Goal: Information Seeking & Learning: Learn about a topic

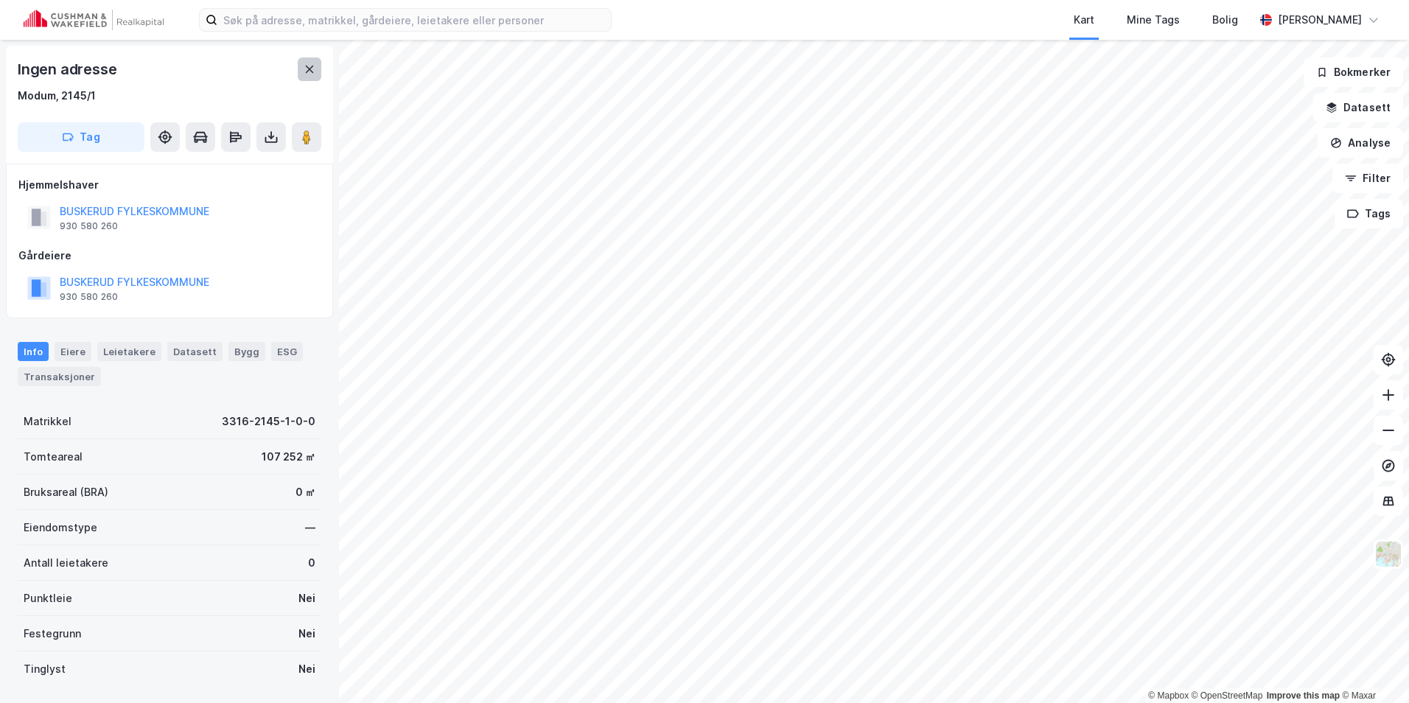
click at [307, 72] on icon at bounding box center [310, 69] width 8 height 7
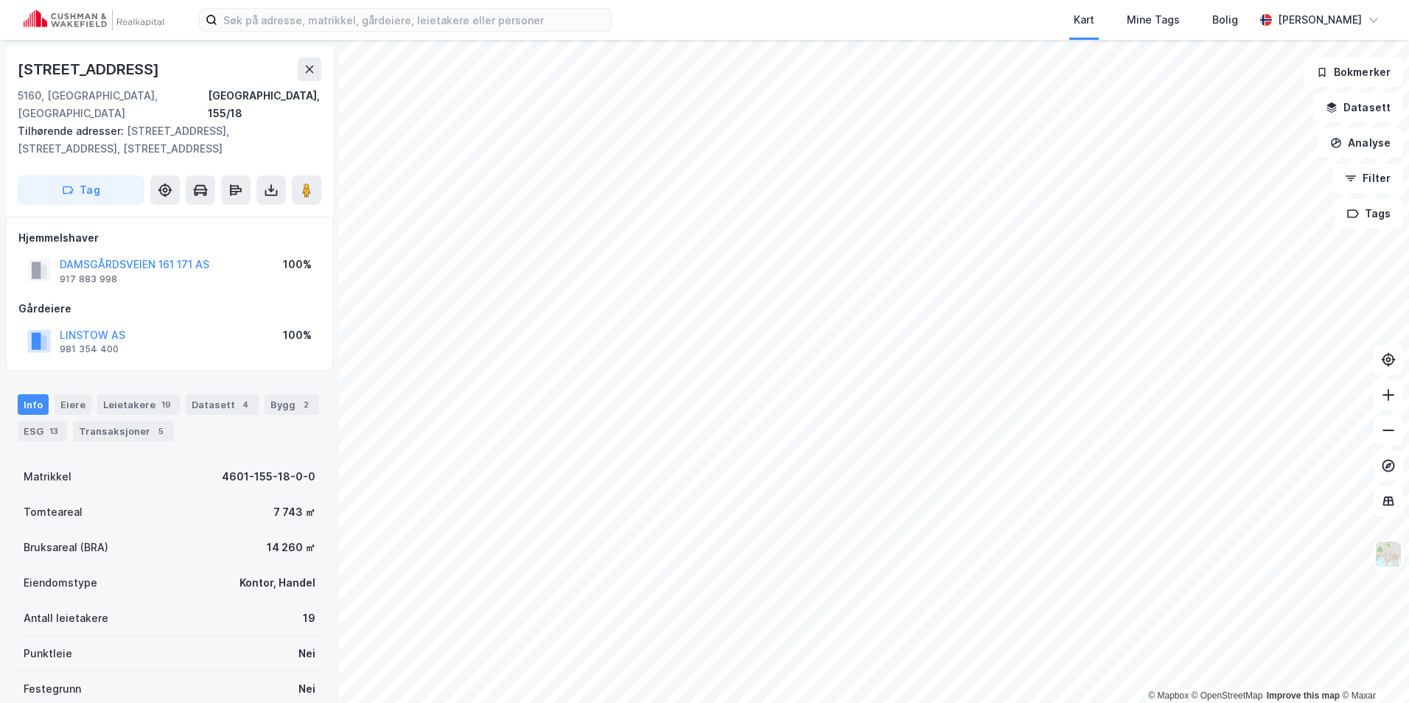
click at [18, 248] on div "© Mapbox © OpenStreetMap Improve this map © [STREET_ADDRESS] Tilhørende adresse…" at bounding box center [704, 371] width 1409 height 663
click at [229, 38] on div "Kart Mine Tags Bolig [PERSON_NAME] © Mapbox © OpenStreetMap Improve this map © …" at bounding box center [704, 351] width 1409 height 703
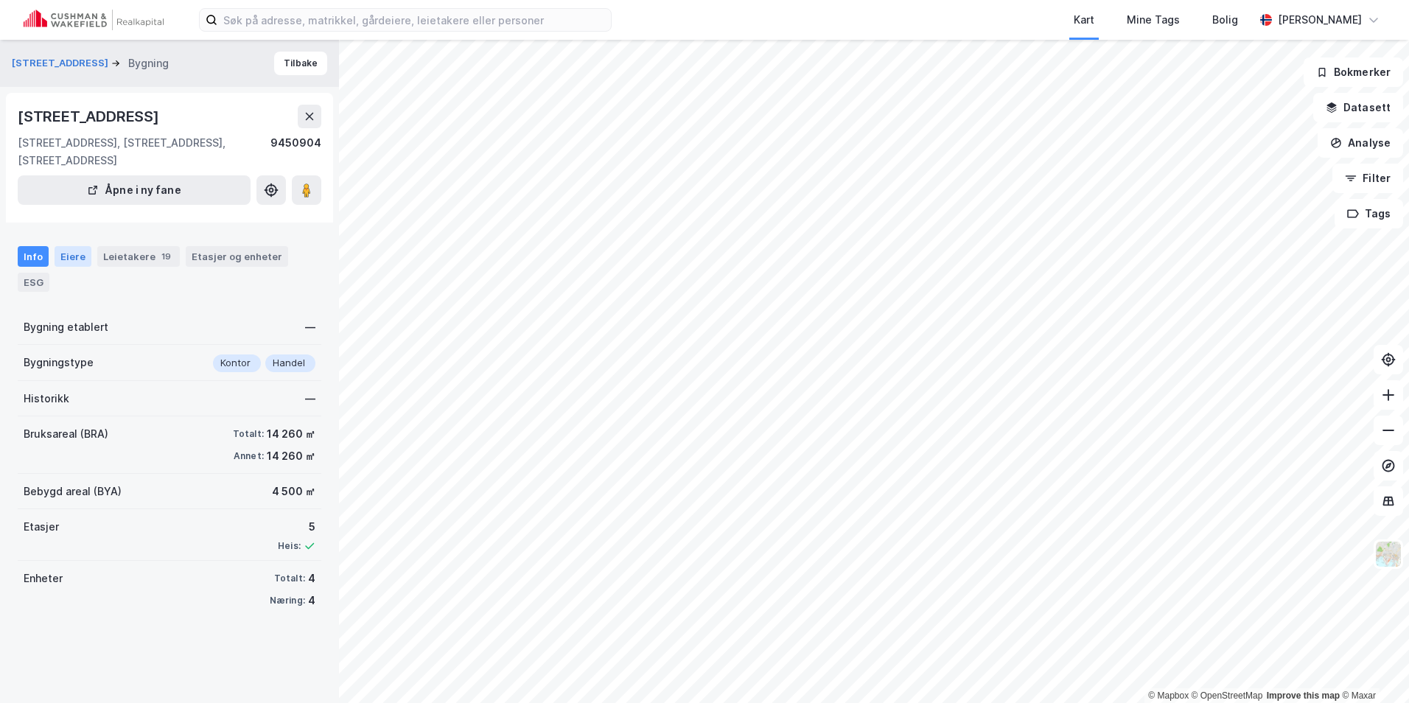
click at [67, 260] on div "Eiere" at bounding box center [73, 256] width 37 height 21
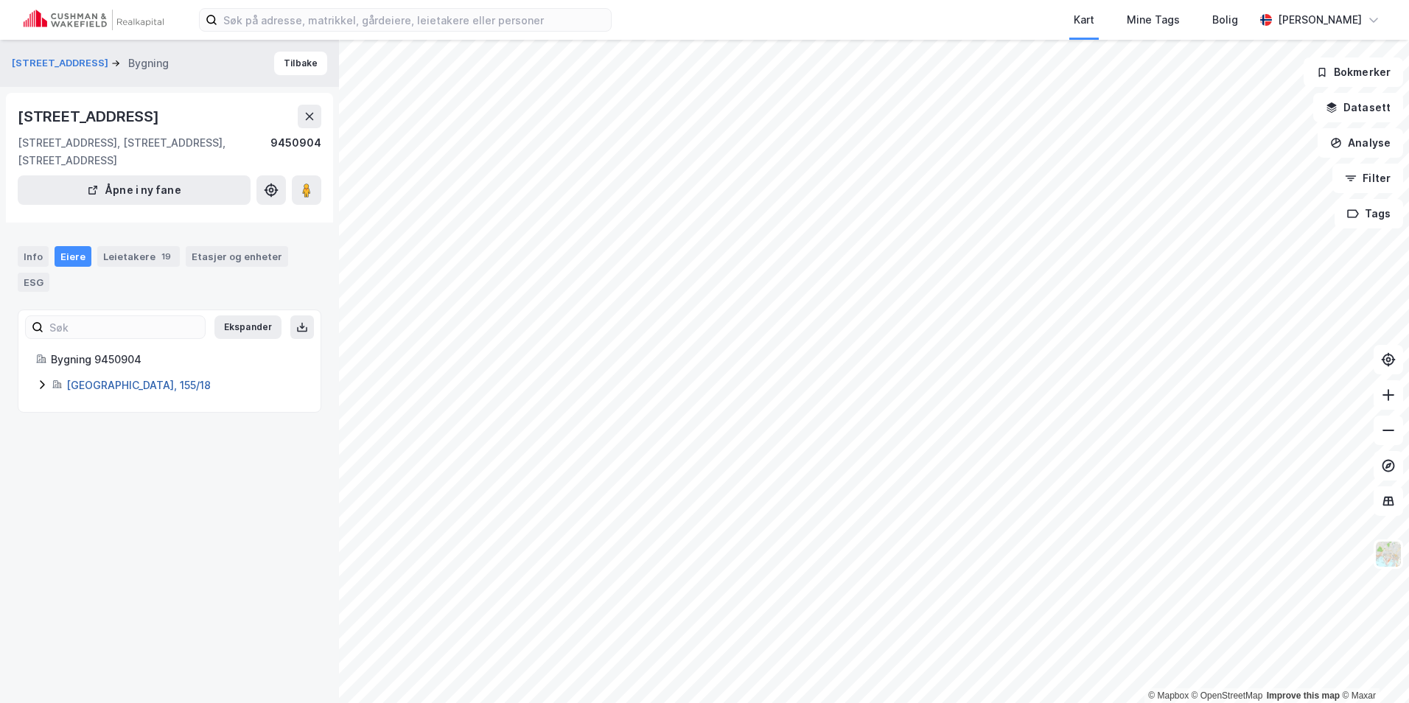
click at [86, 385] on link "[GEOGRAPHIC_DATA], 155/18" at bounding box center [138, 385] width 144 height 13
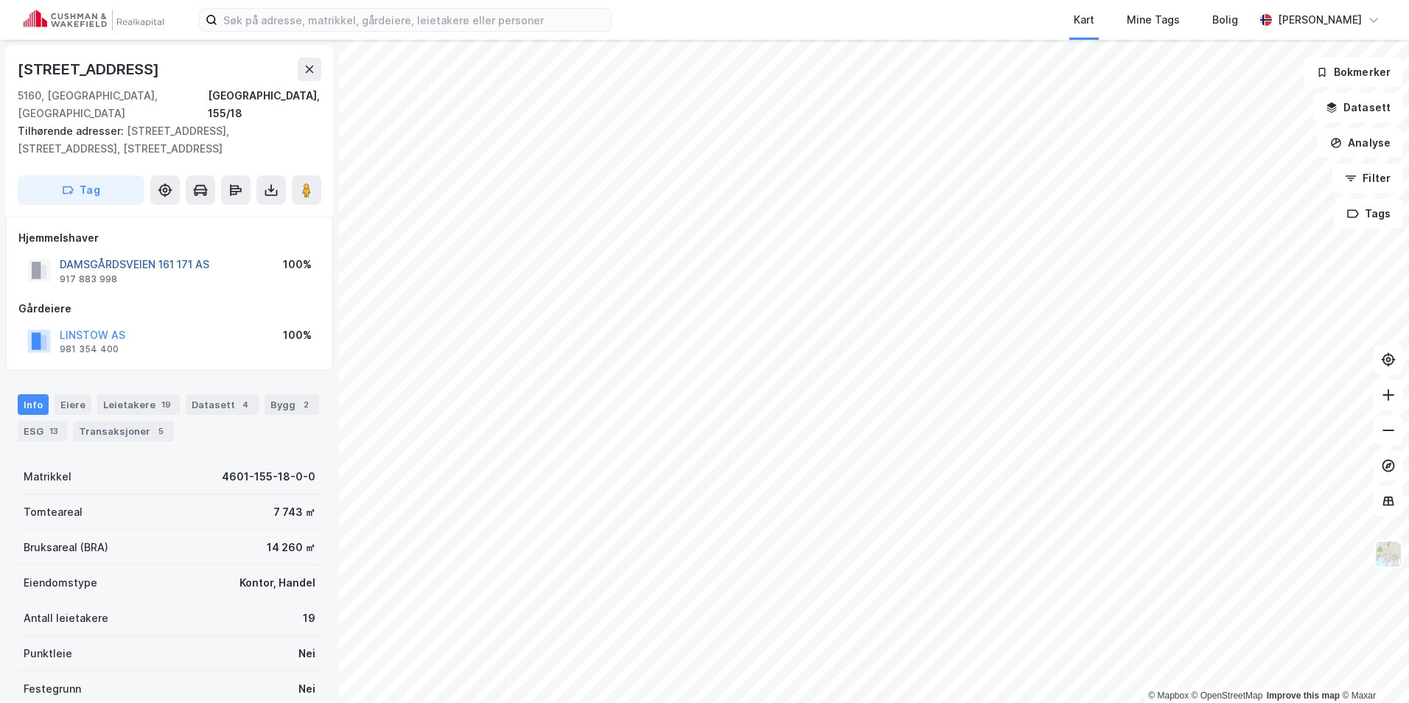
click at [0, 0] on button "DAMSGÅRDSVEIEN 161 171 AS" at bounding box center [0, 0] width 0 height 0
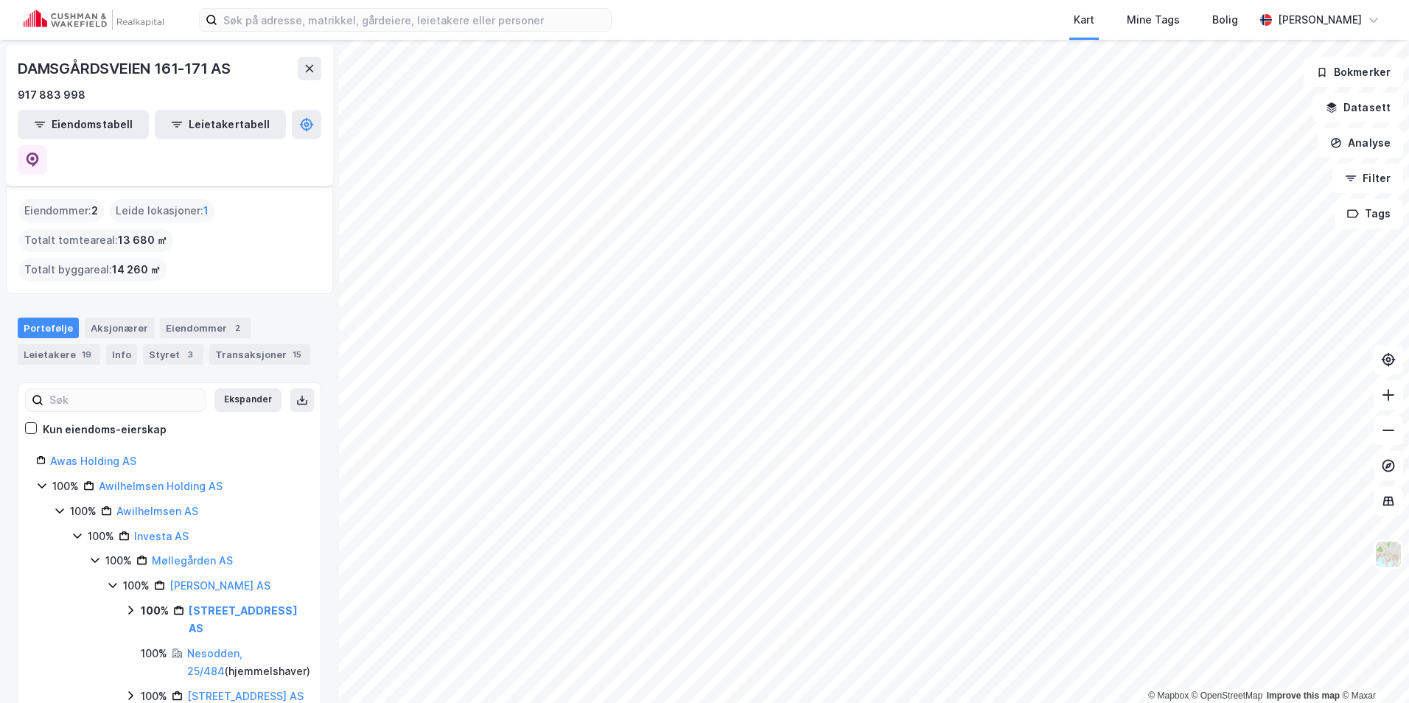
scroll to position [74, 0]
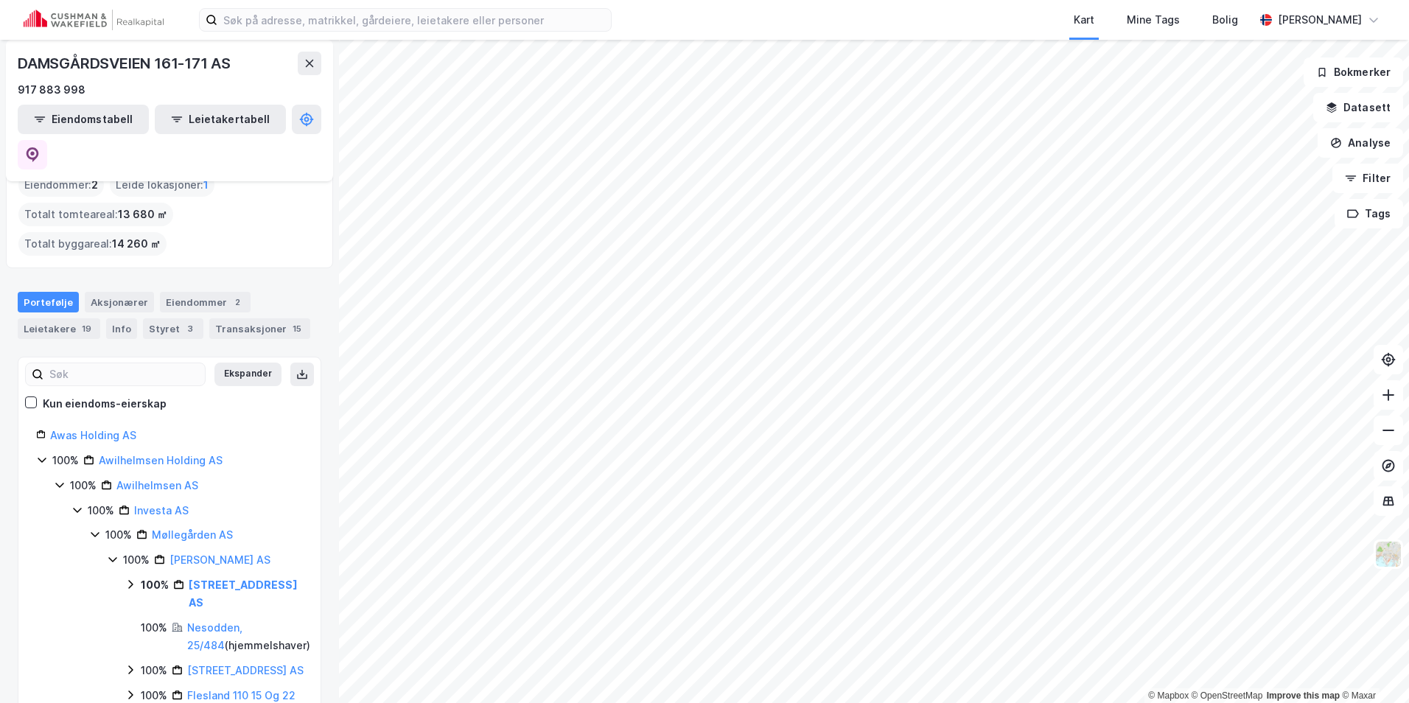
click at [40, 454] on icon at bounding box center [42, 460] width 12 height 12
